Goal: Task Accomplishment & Management: Manage account settings

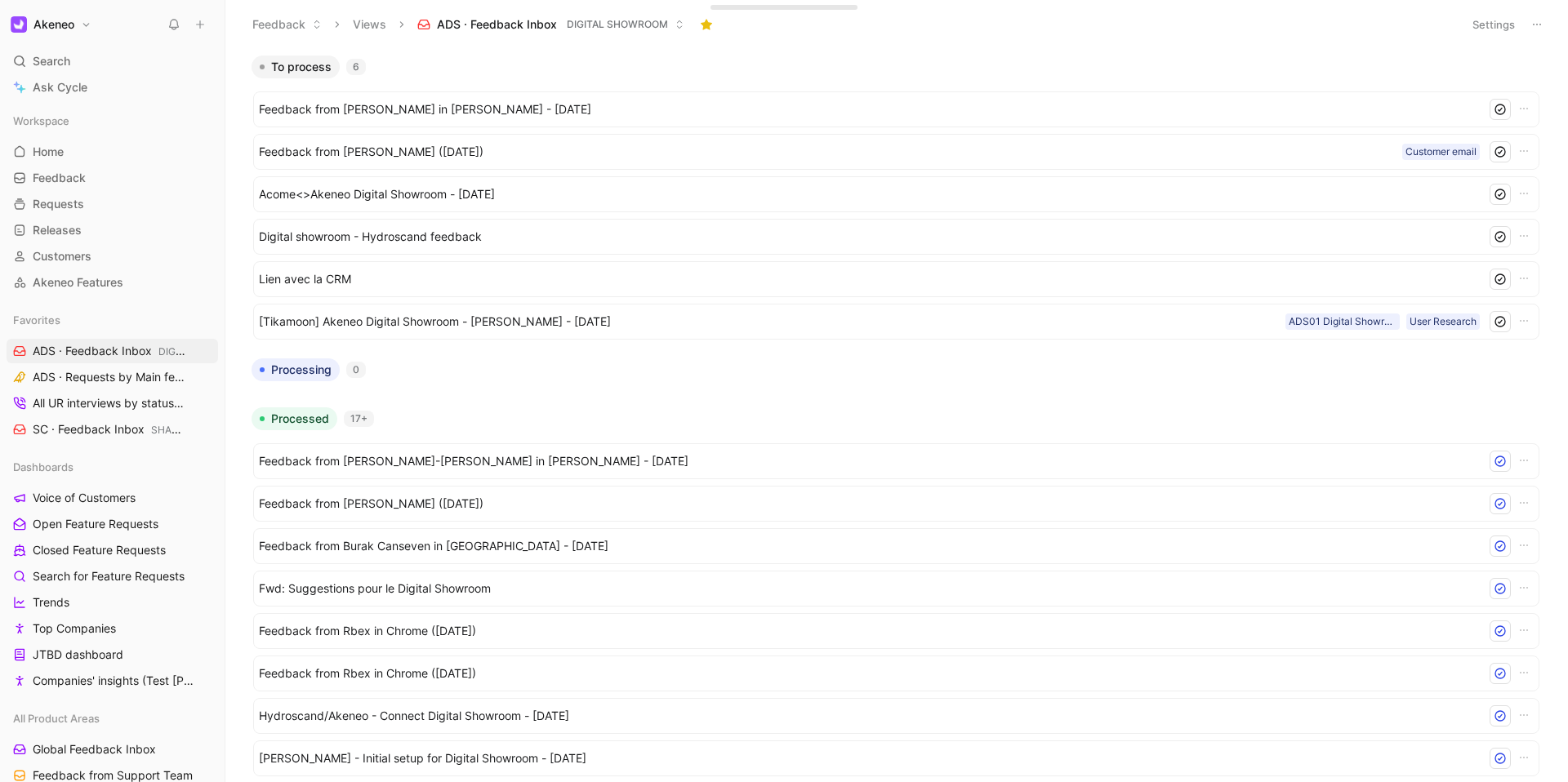
click at [60, 29] on h1 "Akeneo" at bounding box center [53, 24] width 41 height 15
click at [116, 109] on div "Account settings" at bounding box center [110, 105] width 201 height 26
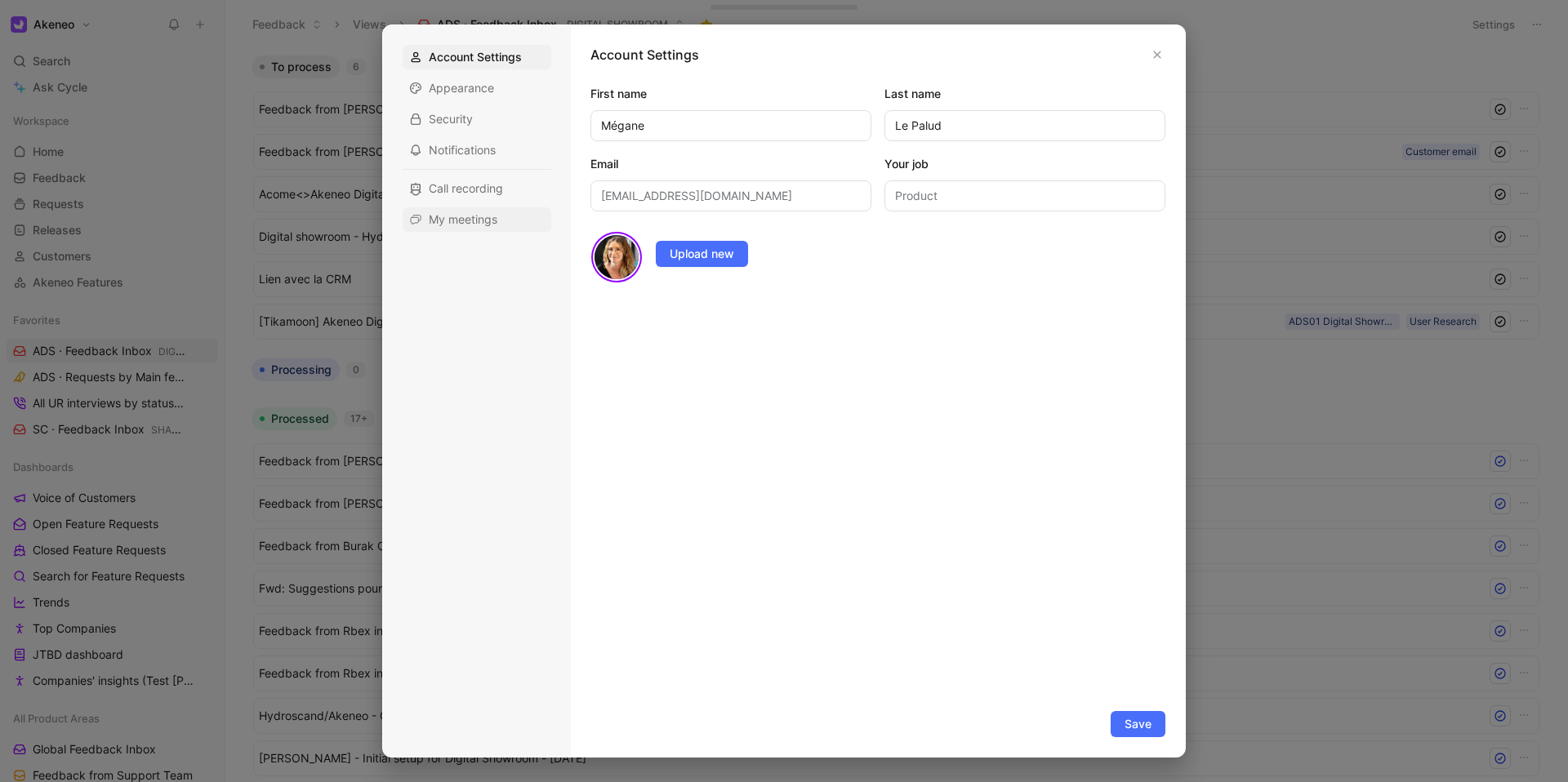
click at [458, 214] on span "My meetings" at bounding box center [463, 219] width 69 height 16
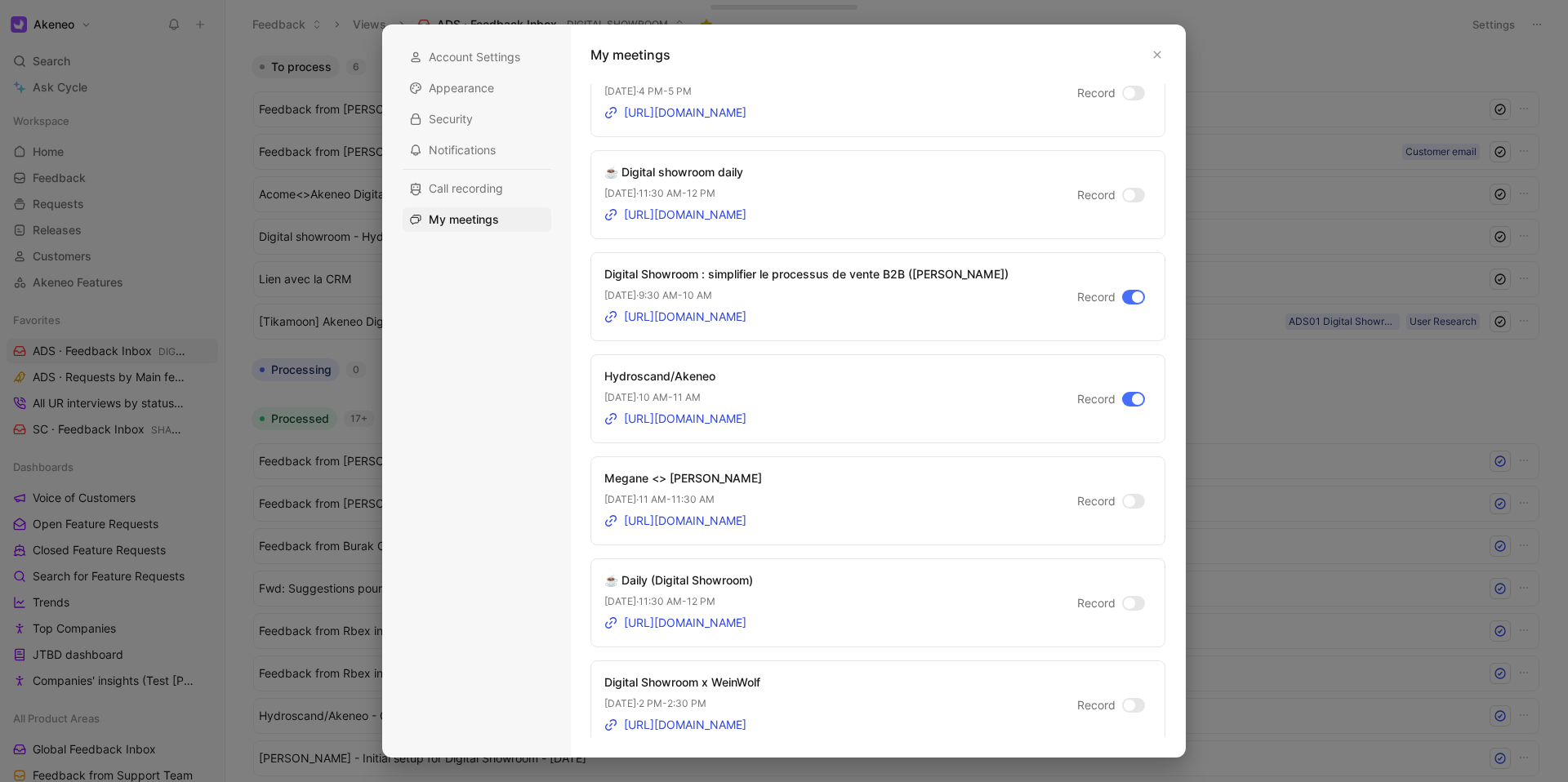
scroll to position [891, 0]
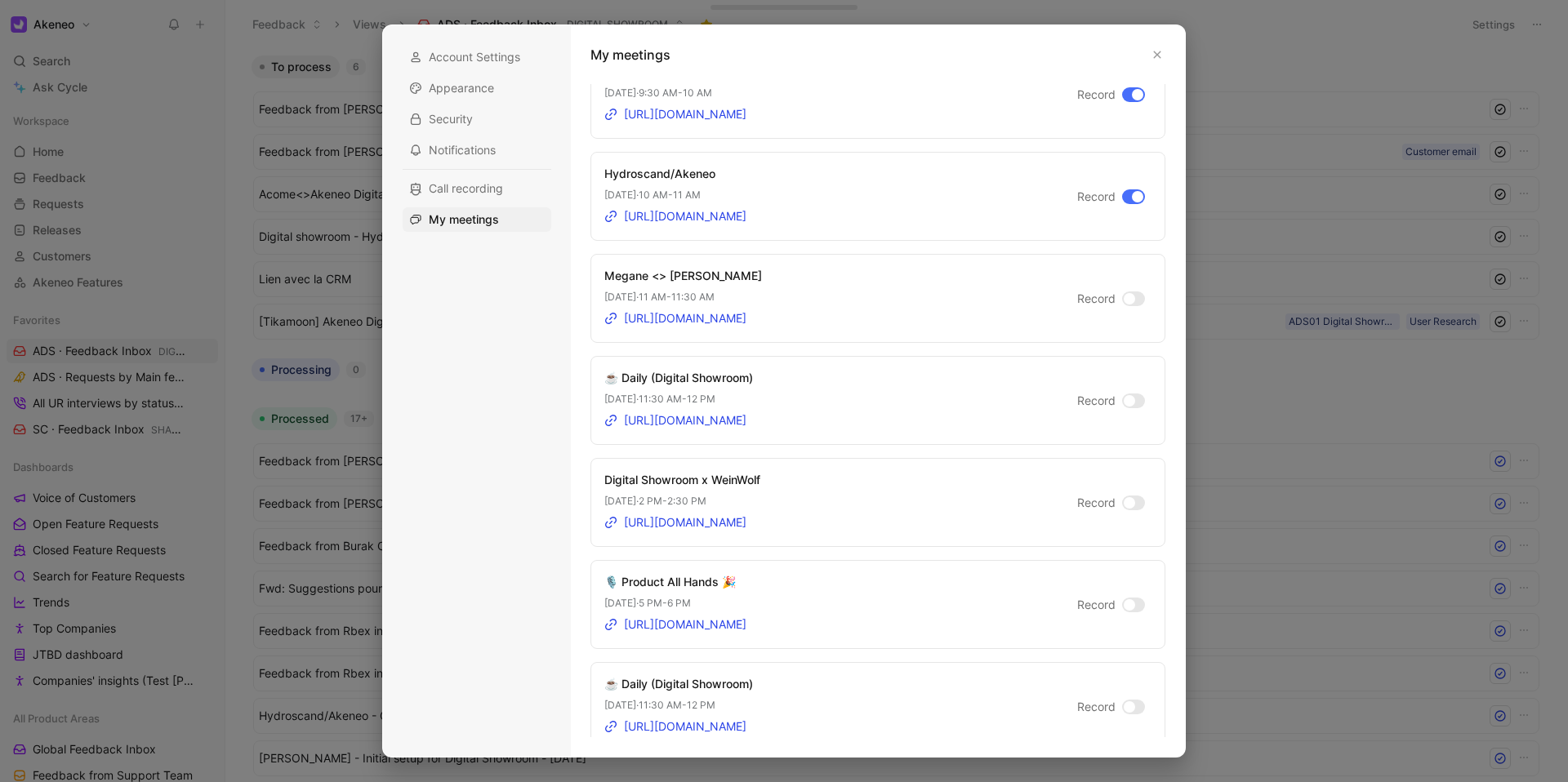
click at [1132, 498] on div at bounding box center [1133, 503] width 23 height 15
click at [0, 0] on input "Record" at bounding box center [0, 0] width 0 height 0
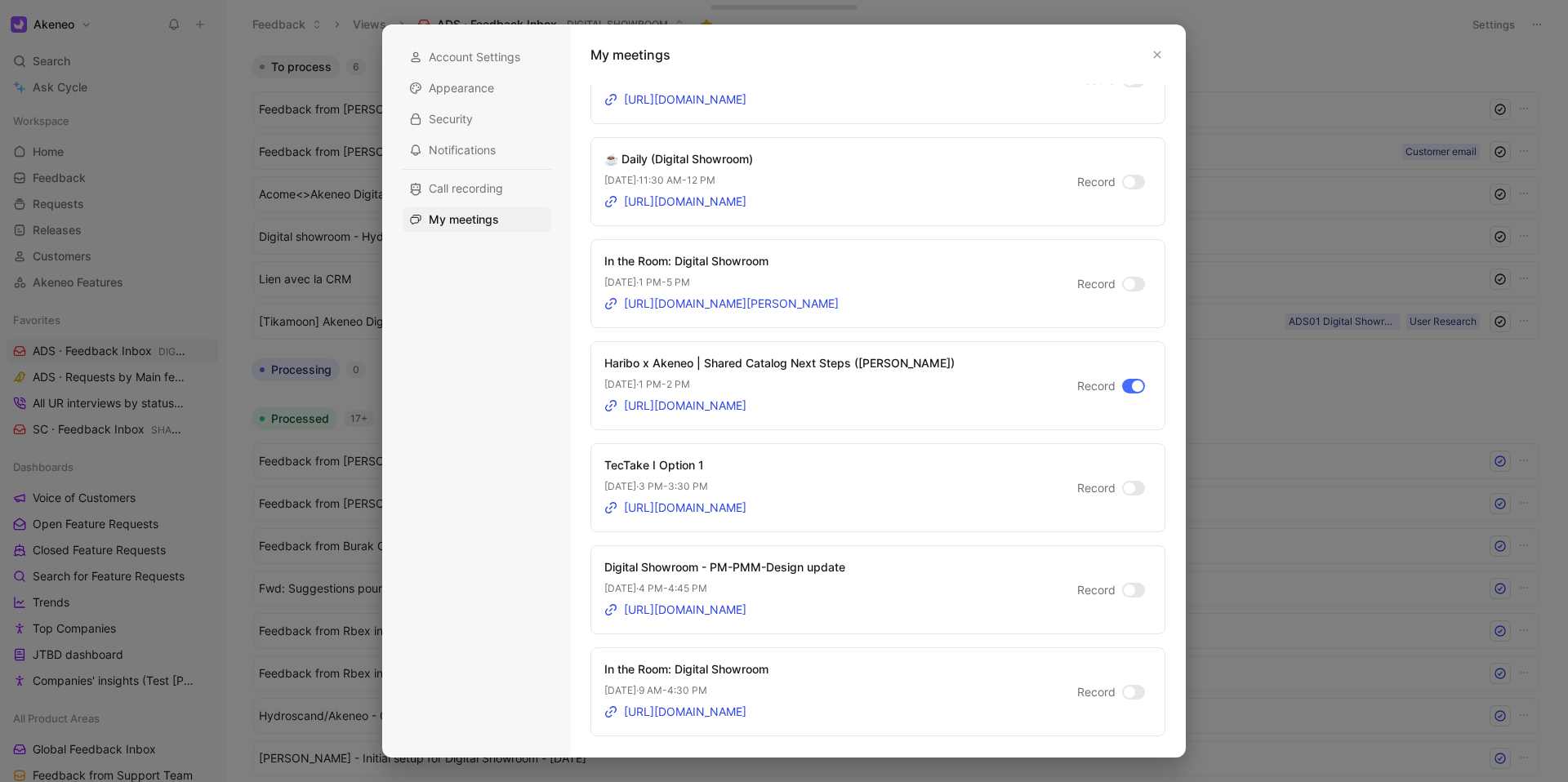
scroll to position [1949, 0]
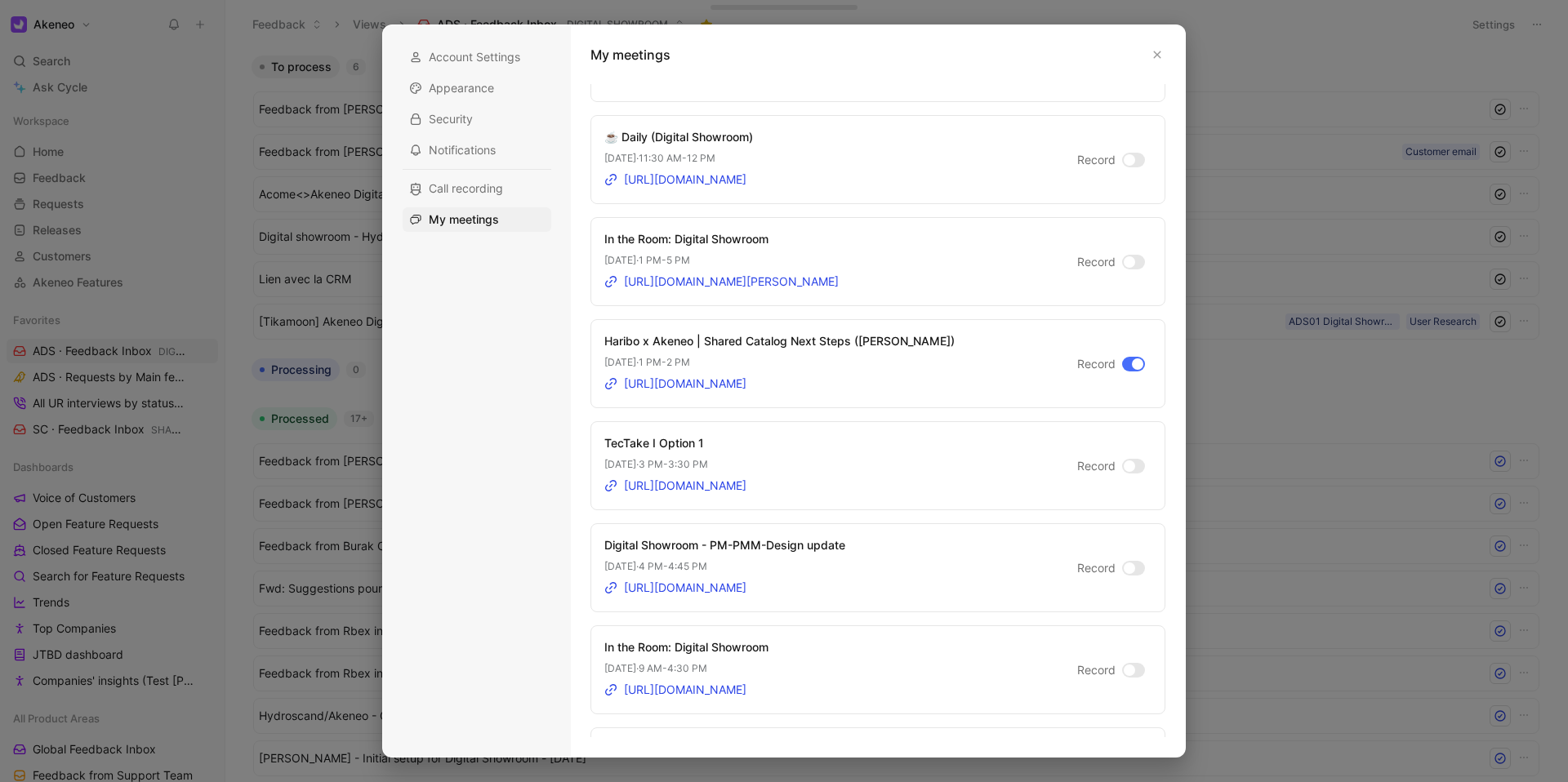
click at [1127, 466] on div at bounding box center [1133, 466] width 23 height 15
click at [0, 0] on input "Record" at bounding box center [0, 0] width 0 height 0
click at [227, 131] on div at bounding box center [784, 391] width 1568 height 782
